Goal: Transaction & Acquisition: Purchase product/service

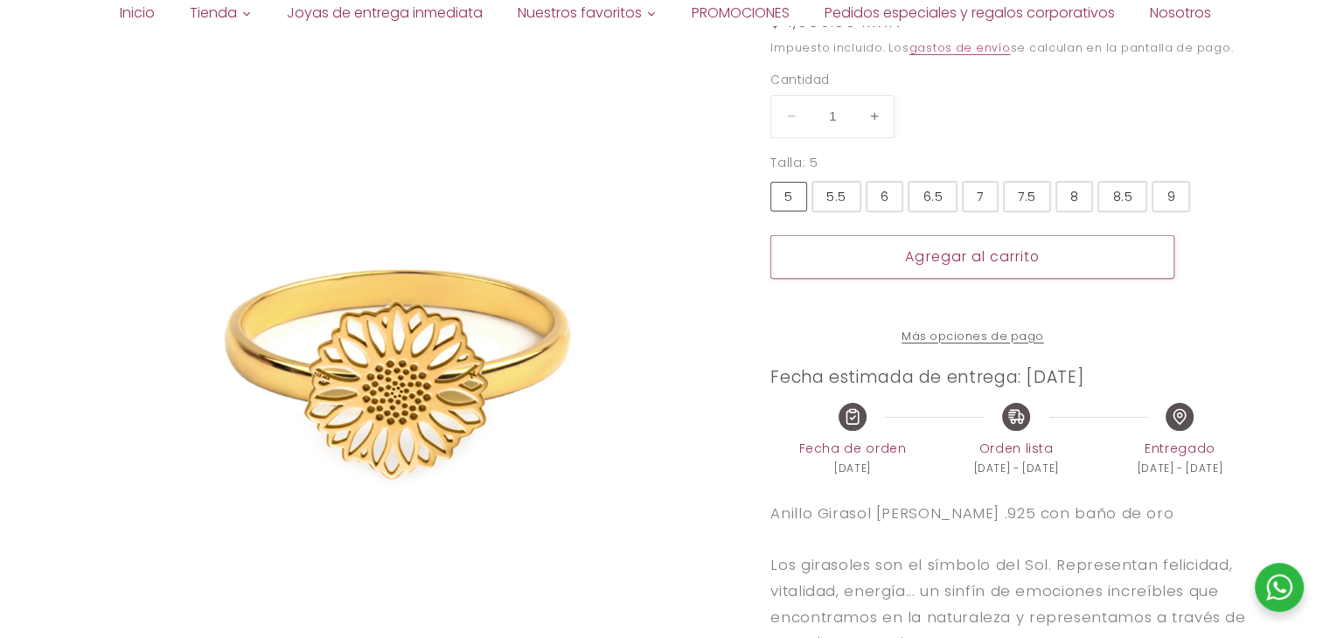
select select "{"isForProduct":true,"id":43657183559834,"title":"5","available":true,"price":1…"
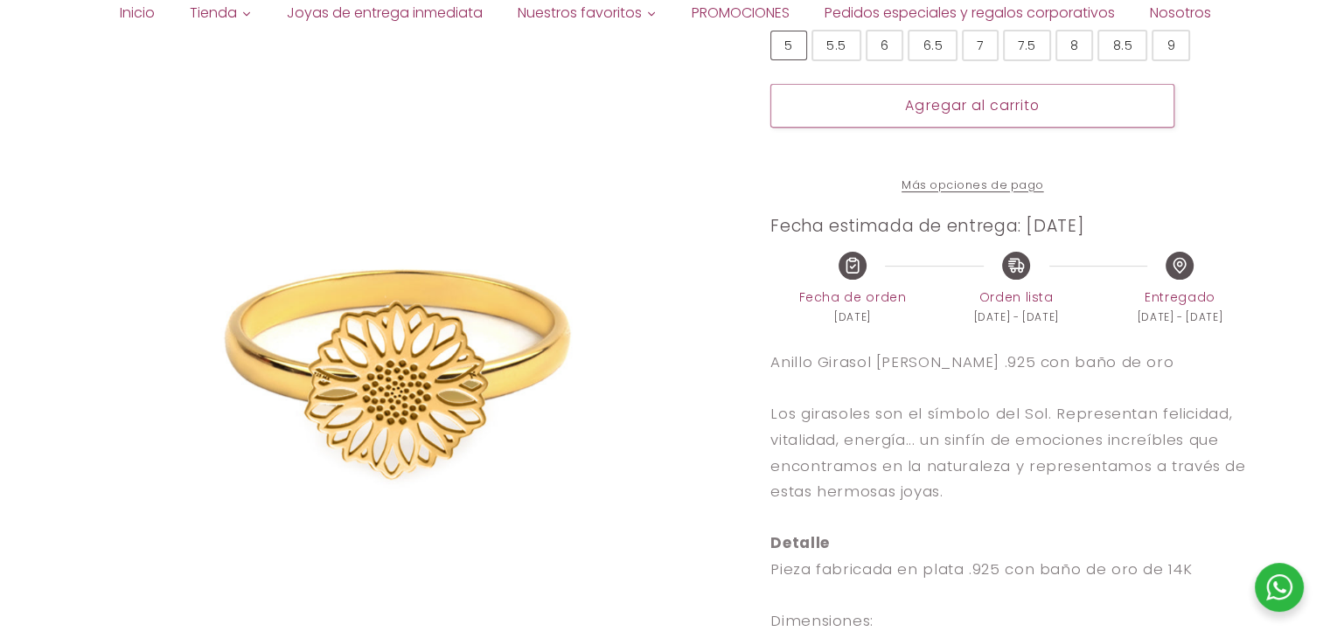
scroll to position [525, 0]
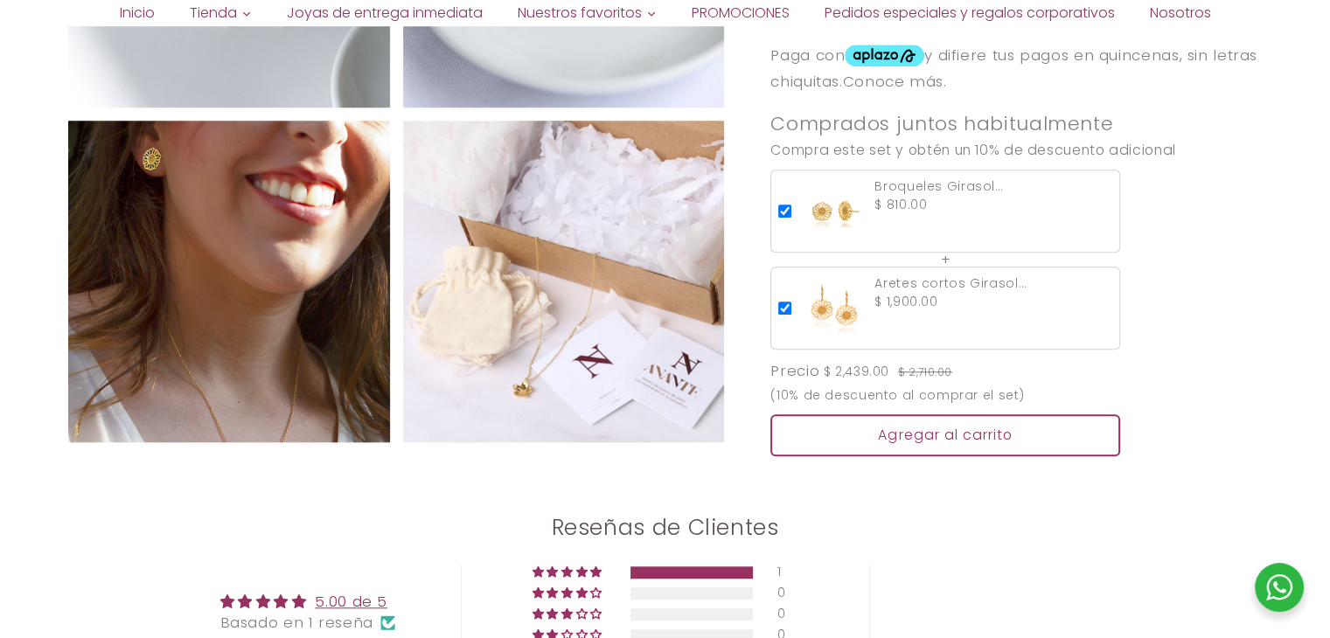
scroll to position [1399, 0]
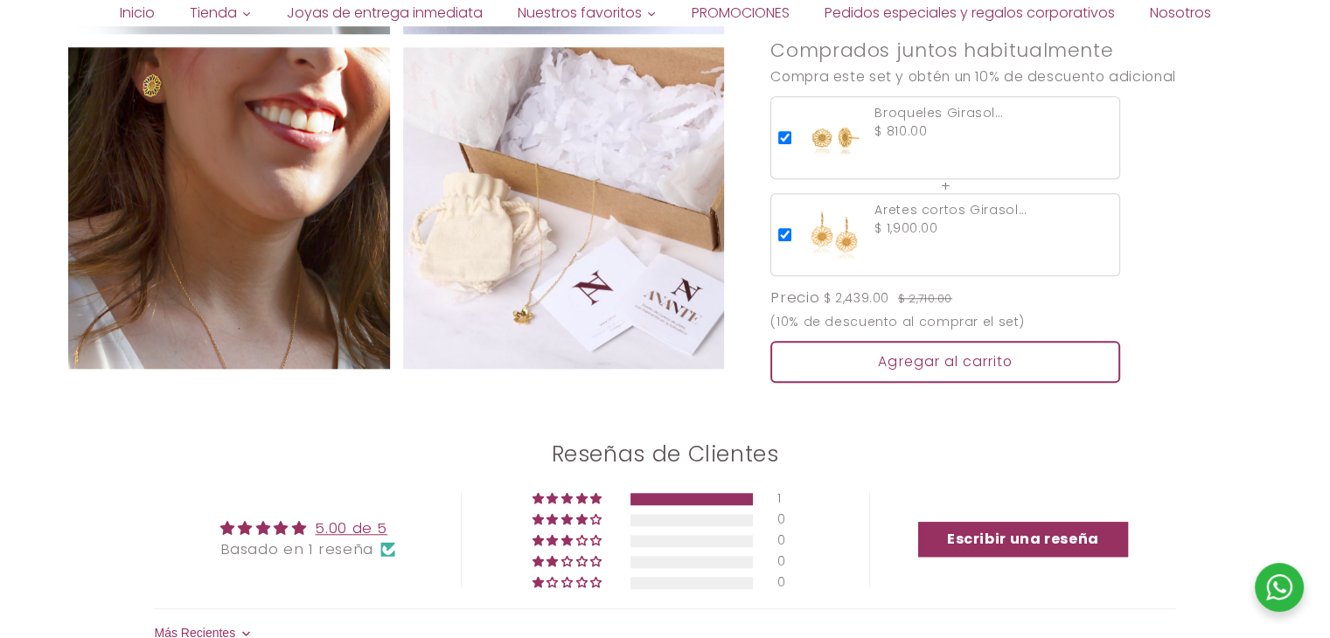
click at [266, 175] on img at bounding box center [229, 209] width 322 height 322
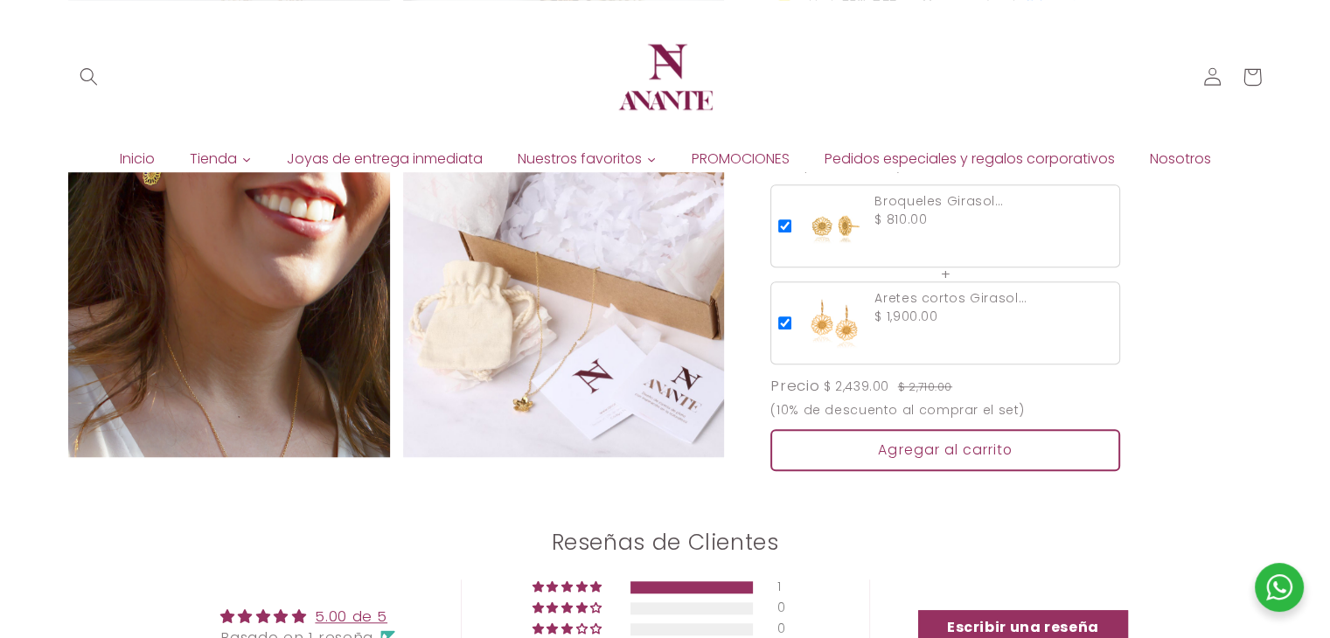
scroll to position [1224, 0]
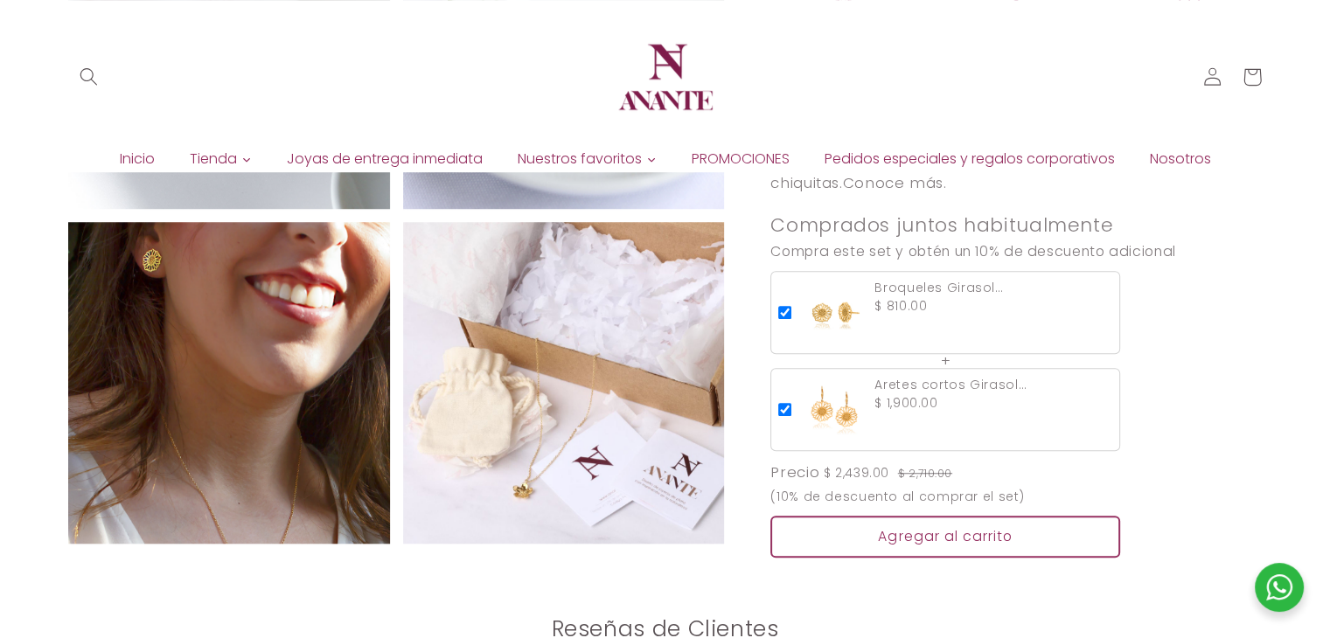
click at [844, 377] on img at bounding box center [835, 410] width 66 height 66
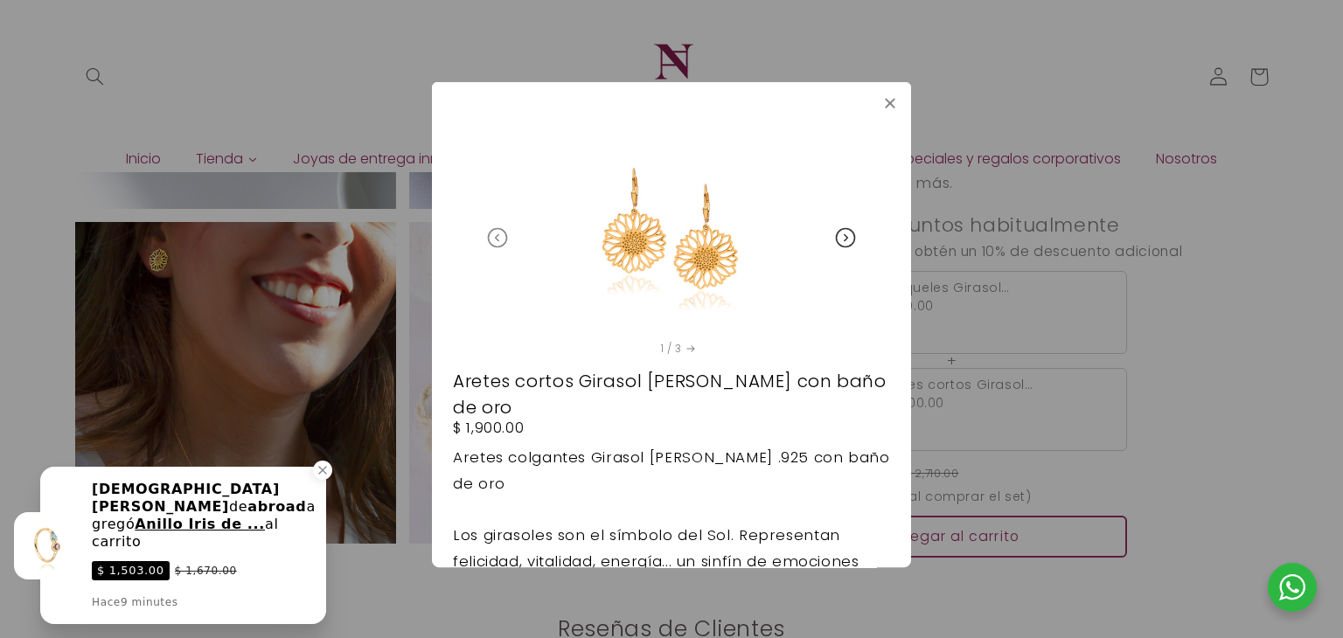
click at [654, 268] on img at bounding box center [671, 238] width 192 height 192
click at [836, 240] on icon at bounding box center [845, 238] width 24 height 24
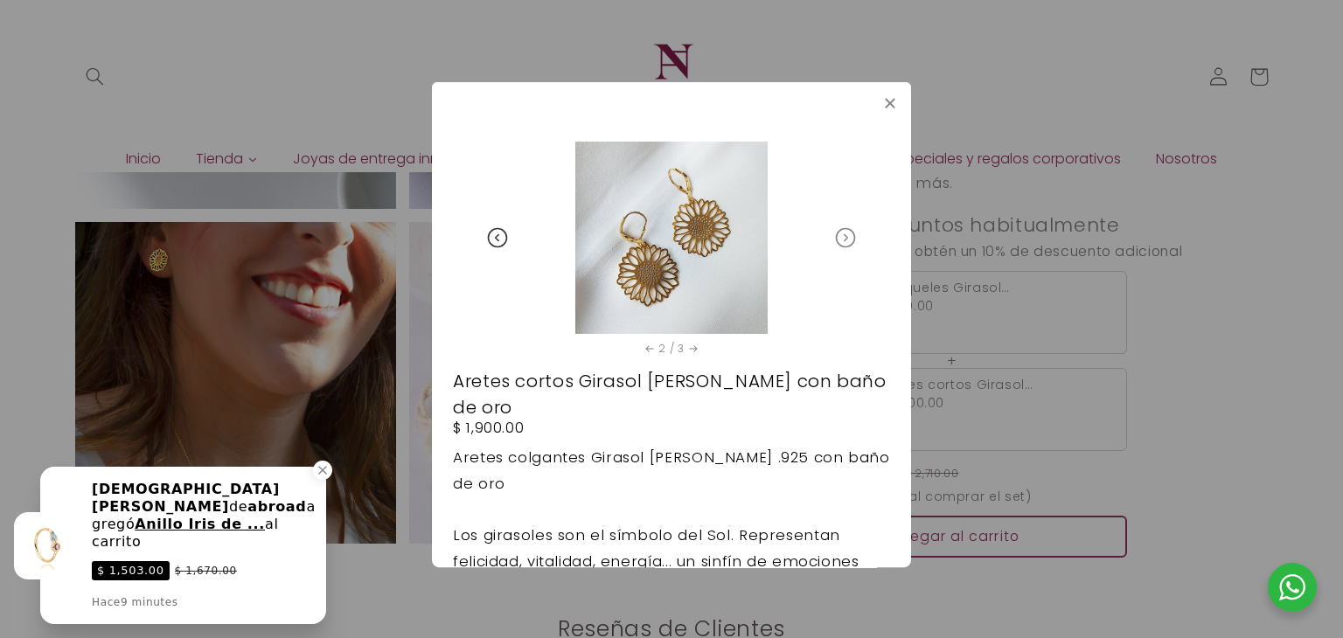
click at [833, 240] on icon at bounding box center [845, 238] width 24 height 24
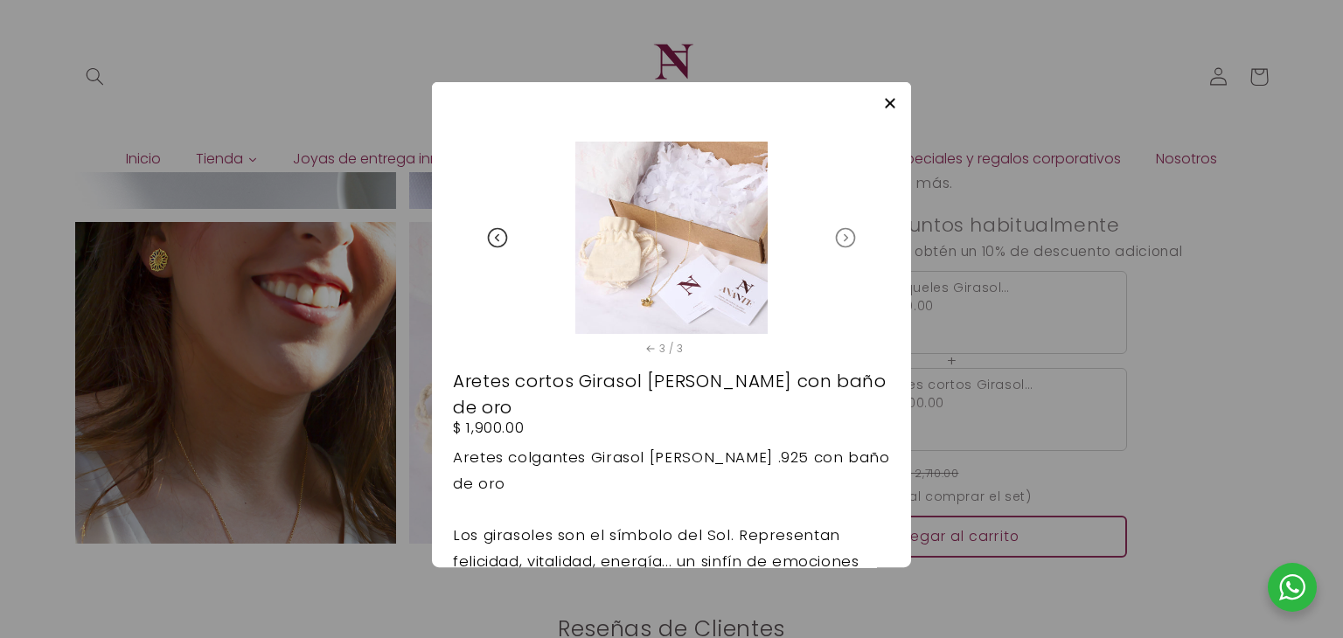
click at [892, 101] on icon at bounding box center [890, 104] width 8 height 8
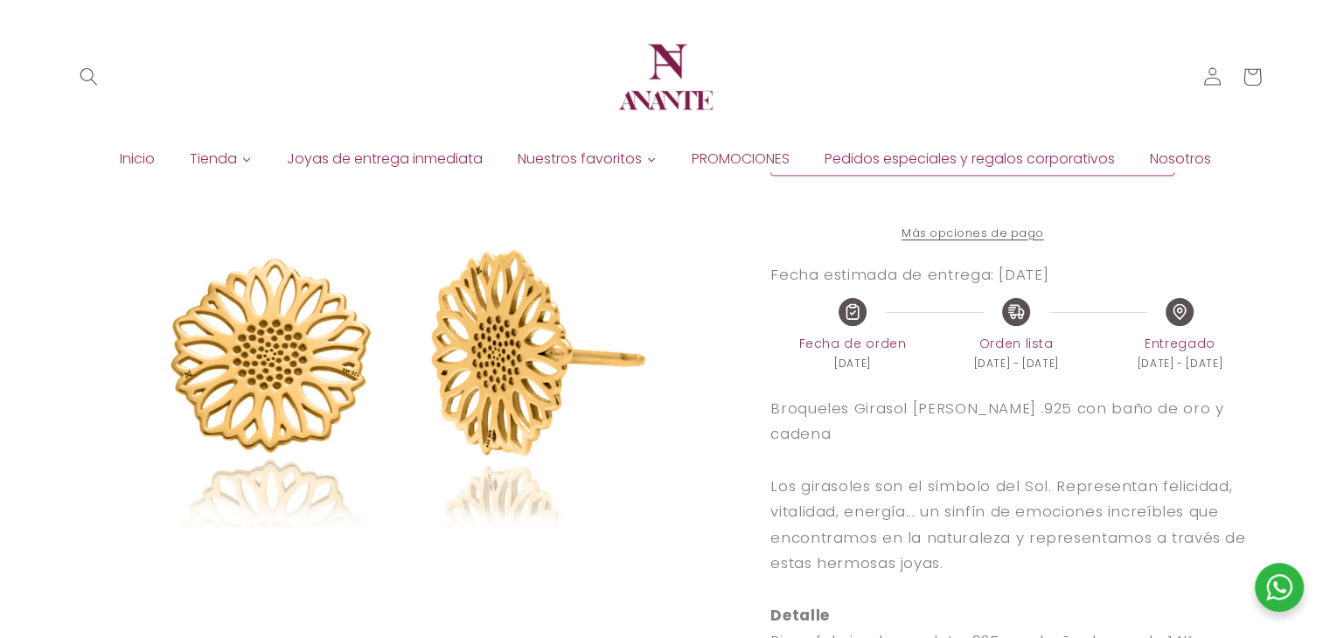
scroll to position [350, 0]
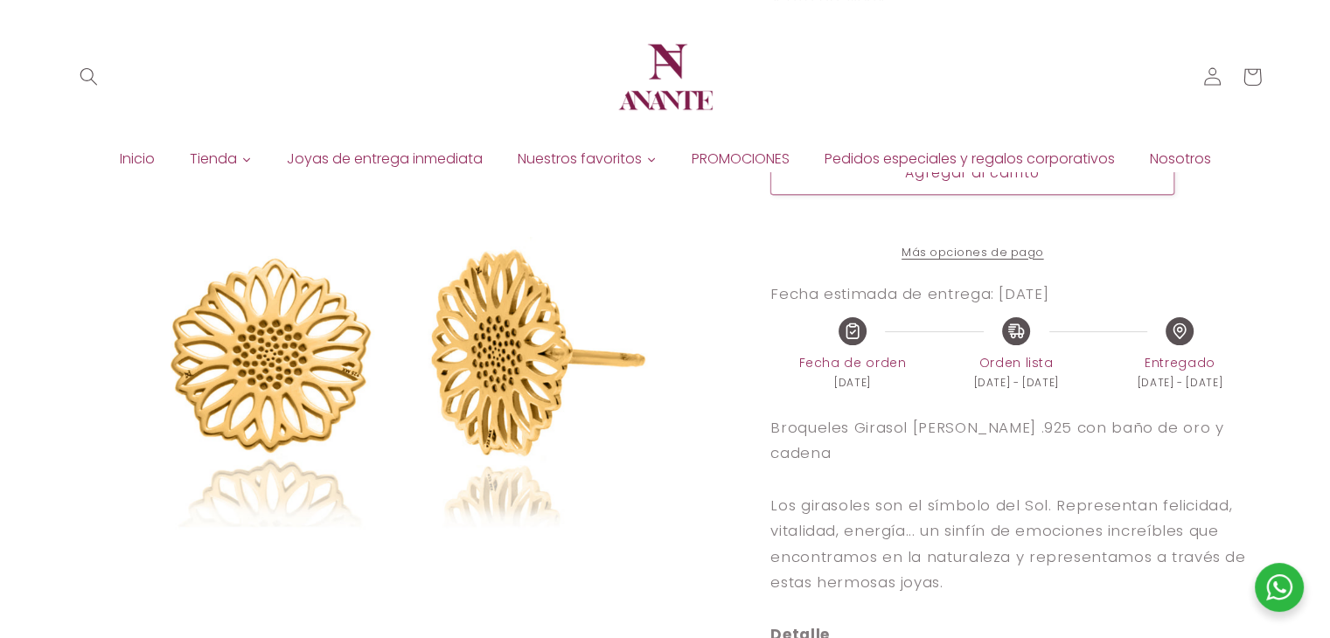
click at [1010, 249] on div at bounding box center [972, 253] width 404 height 17
